Goal: Navigation & Orientation: Go to known website

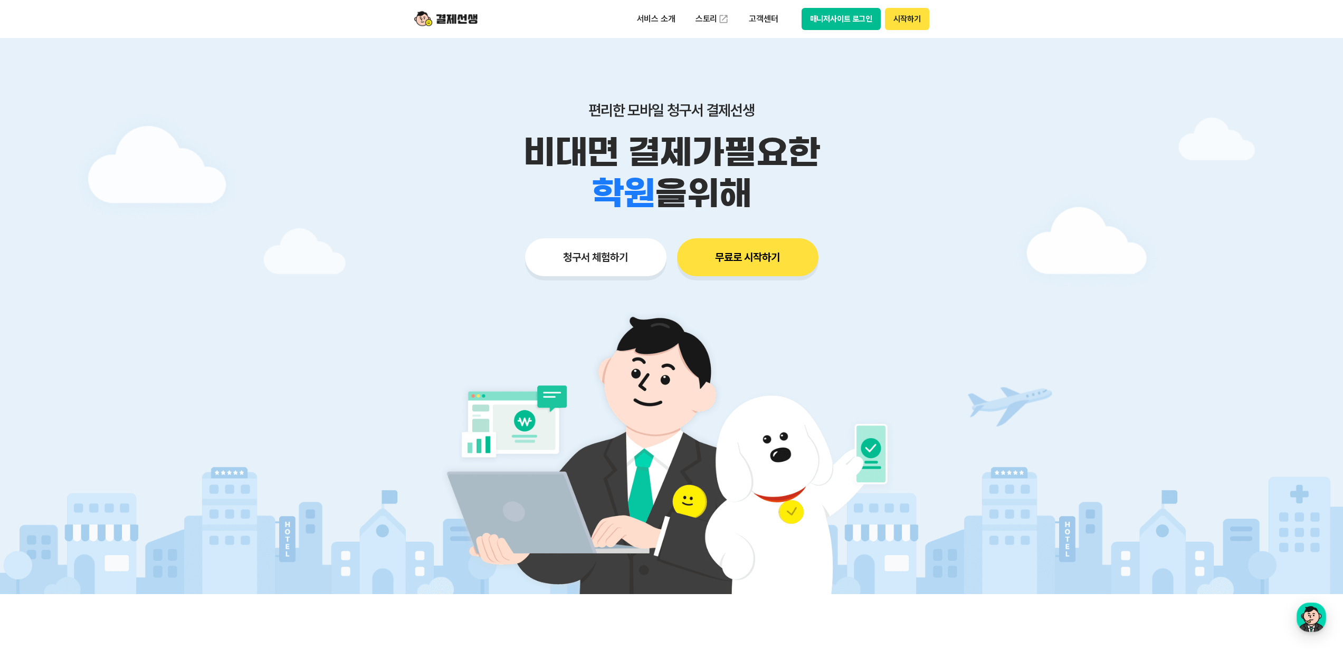
click at [841, 23] on button "매니저사이트 로그인" at bounding box center [841, 19] width 80 height 22
click at [663, 24] on button "매니저사이트 로그인" at bounding box center [841, 19] width 80 height 22
click at [663, 18] on button "매니저사이트 로그인" at bounding box center [841, 19] width 80 height 22
click at [845, 21] on button "매니저사이트 로그인" at bounding box center [841, 19] width 80 height 22
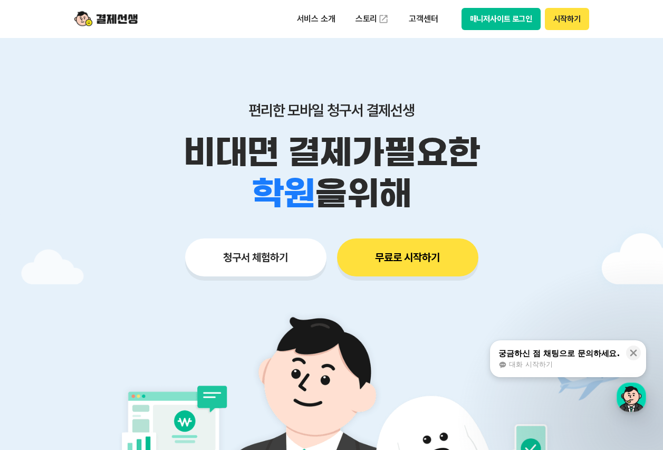
click at [512, 15] on button "매니저사이트 로그인" at bounding box center [502, 19] width 80 height 22
